Goal: Check status: Check status

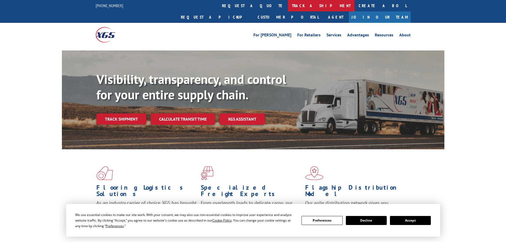
click at [288, 7] on link "track a shipment" at bounding box center [321, 5] width 67 height 11
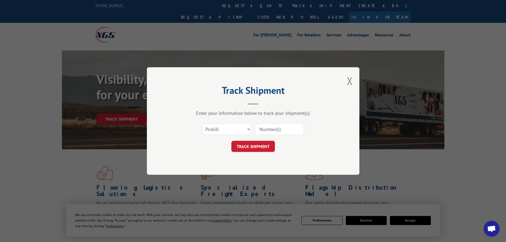
click at [265, 129] on input at bounding box center [279, 129] width 49 height 11
paste input "018784250929"
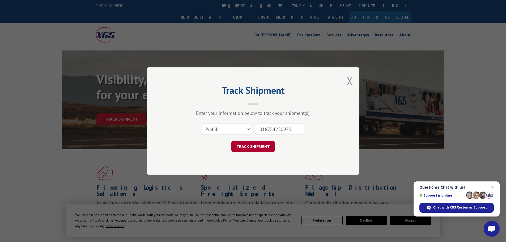
type input "018784250929"
click at [255, 143] on button "TRACK SHIPMENT" at bounding box center [253, 146] width 44 height 11
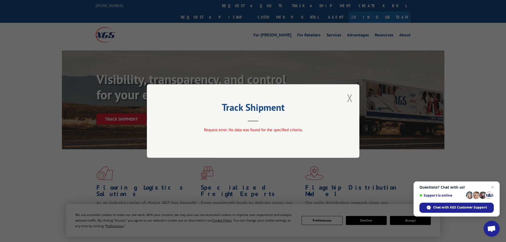
click at [348, 97] on button "Close modal" at bounding box center [350, 98] width 6 height 14
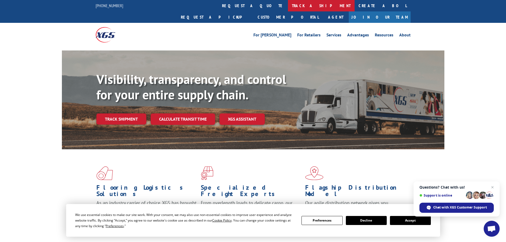
click at [288, 7] on link "track a shipment" at bounding box center [321, 5] width 67 height 11
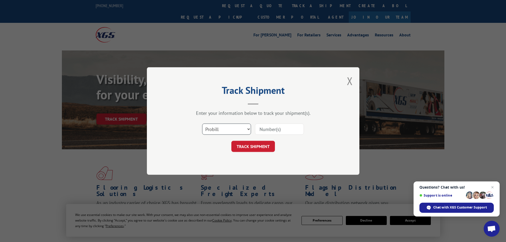
click at [221, 134] on select "Select category... Probill BOL PO" at bounding box center [226, 129] width 49 height 11
select select "bol"
click at [202, 124] on select "Select category... Probill BOL PO" at bounding box center [226, 129] width 49 height 11
drag, startPoint x: 254, startPoint y: 134, endPoint x: 260, endPoint y: 130, distance: 7.2
click at [254, 132] on div "Select category... Probill BOL PO" at bounding box center [252, 129] width 159 height 18
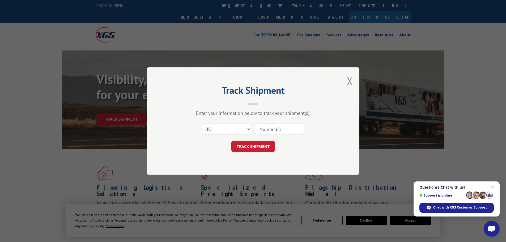
click at [260, 130] on input at bounding box center [279, 129] width 49 height 11
paste input "471275"
type input "471275"
click at [255, 145] on button "TRACK SHIPMENT" at bounding box center [253, 146] width 44 height 11
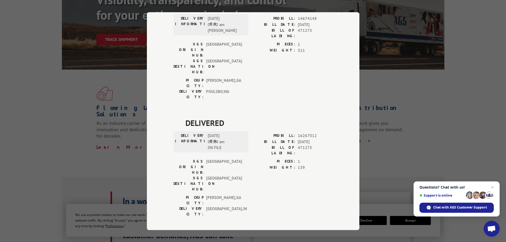
scroll to position [514, 0]
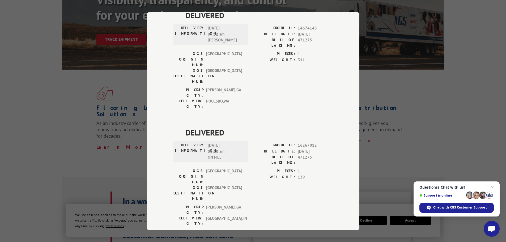
drag, startPoint x: 182, startPoint y: 63, endPoint x: 257, endPoint y: 72, distance: 75.4
copy div "ESTIMATED DELIVERY TIME: [DATE] by 8pm"
